Goal: Task Accomplishment & Management: Manage account settings

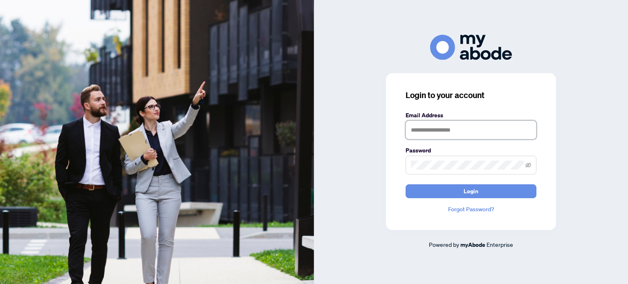
click at [419, 124] on input "text" at bounding box center [470, 130] width 131 height 19
type input "**********"
click at [405, 184] on button "Login" at bounding box center [470, 191] width 131 height 14
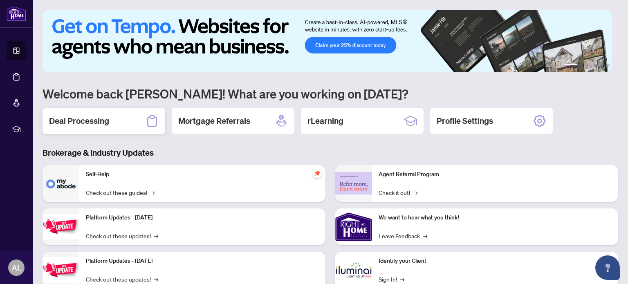
click at [72, 113] on div "Deal Processing" at bounding box center [103, 121] width 123 height 26
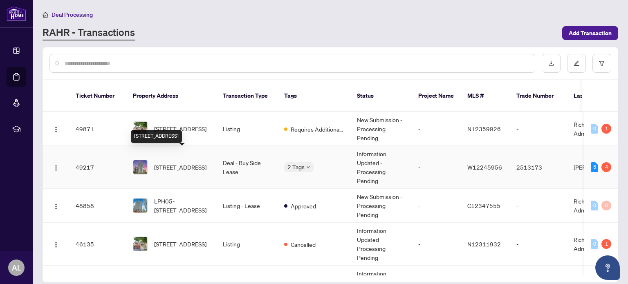
click at [191, 163] on span "[STREET_ADDRESS]" at bounding box center [180, 167] width 52 height 9
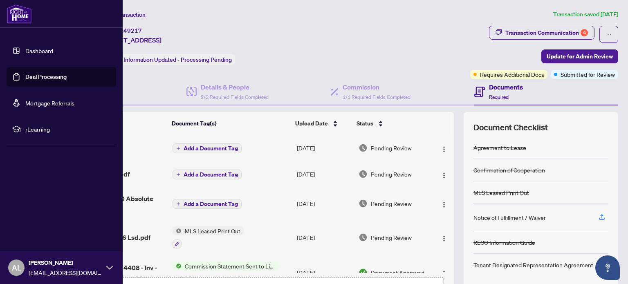
click at [8, 13] on img at bounding box center [19, 14] width 25 height 20
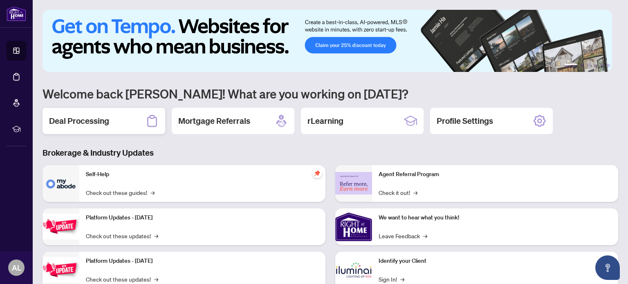
click at [111, 115] on div "Deal Processing" at bounding box center [103, 121] width 123 height 26
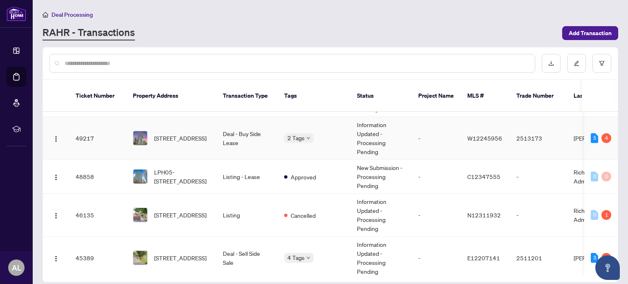
scroll to position [41, 0]
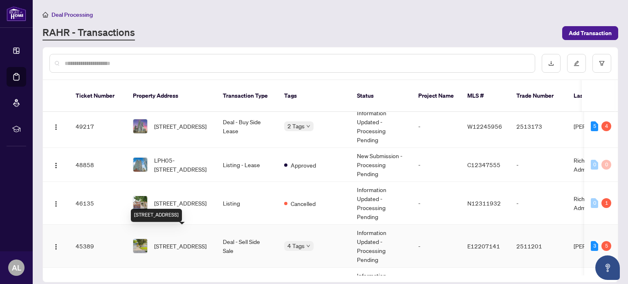
click at [194, 242] on span "[STREET_ADDRESS]" at bounding box center [180, 246] width 52 height 9
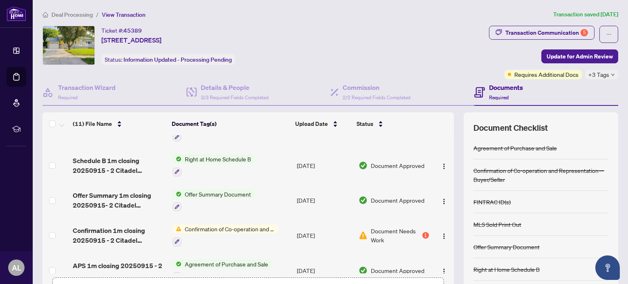
scroll to position [233, 0]
